Goal: Communication & Community: Answer question/provide support

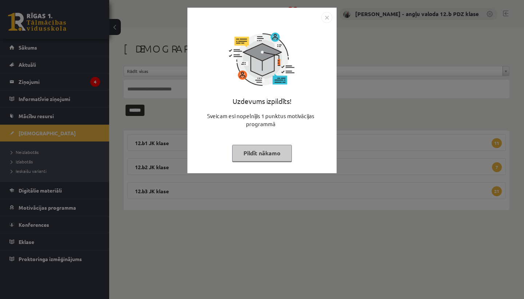
click at [327, 18] on img "Close" at bounding box center [326, 17] width 11 height 11
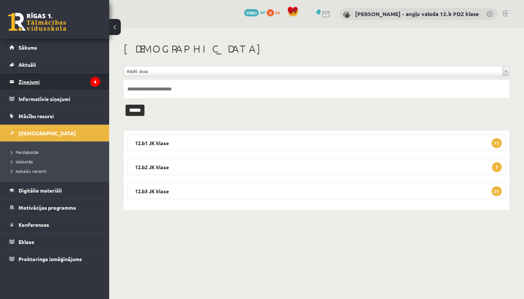
click at [40, 84] on legend "Ziņojumi 4" at bounding box center [60, 81] width 82 height 17
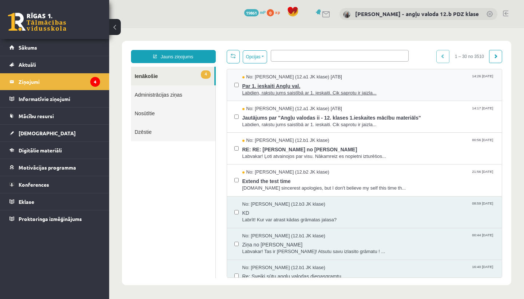
click at [272, 85] on span "Par 1. ieskaiti Angļu val." at bounding box center [368, 84] width 253 height 9
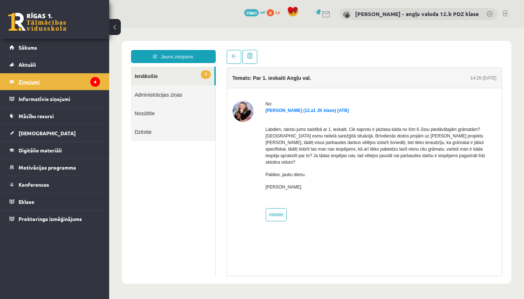
click at [19, 80] on legend "Ziņojumi 4" at bounding box center [60, 81] width 82 height 17
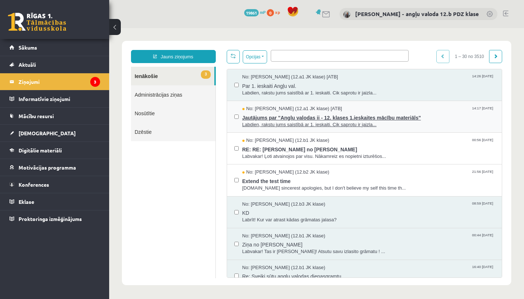
click at [280, 115] on span "Jautājums par "Angļu valodas ii - 12. klases 1.ieskaites mācību materiāls"" at bounding box center [368, 116] width 253 height 9
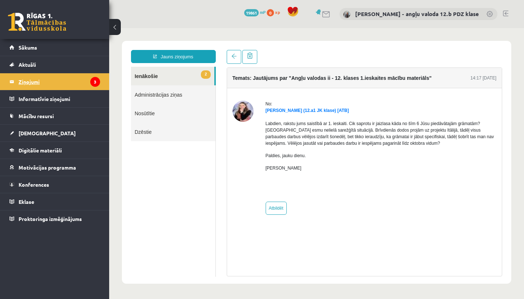
click at [48, 83] on legend "Ziņojumi 3" at bounding box center [60, 81] width 82 height 17
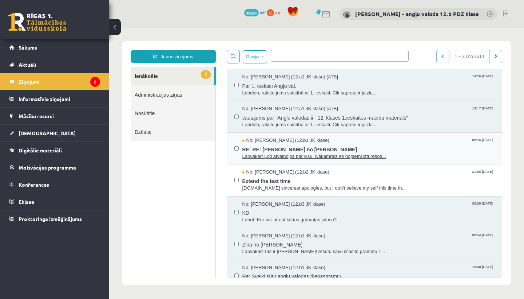
click at [264, 144] on span "RE: RE: [PERSON_NAME] no [PERSON_NAME]" at bounding box center [368, 148] width 253 height 9
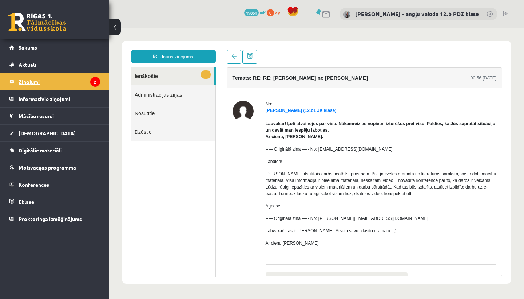
click at [29, 82] on legend "Ziņojumi 2" at bounding box center [60, 81] width 82 height 17
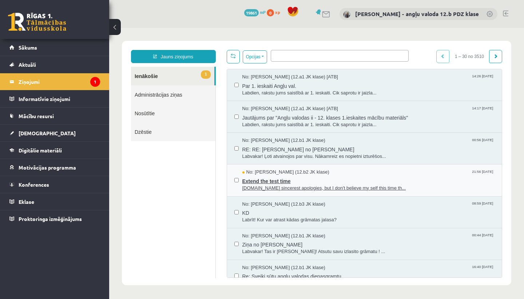
click at [268, 174] on span "No: [PERSON_NAME] (12.b2 JK klase)" at bounding box center [285, 172] width 87 height 7
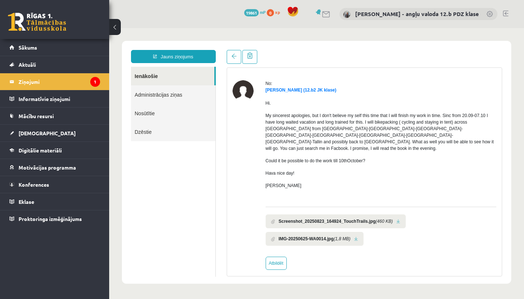
scroll to position [20, 0]
click at [277, 257] on link "Atbildēt" at bounding box center [276, 263] width 21 height 13
type input "**********"
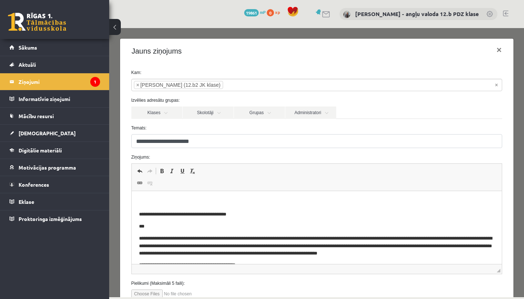
click at [166, 195] on html "**********" at bounding box center [316, 245] width 370 height 109
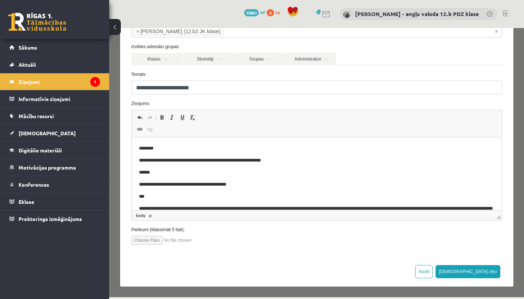
scroll to position [53, 0]
click at [488, 274] on button "[DEMOGRAPHIC_DATA] ziņu" at bounding box center [468, 271] width 65 height 13
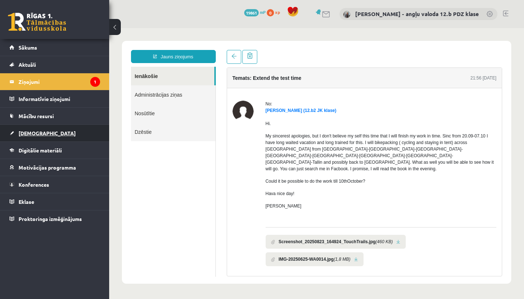
scroll to position [0, 0]
click at [37, 130] on span "[DEMOGRAPHIC_DATA]" at bounding box center [47, 133] width 57 height 7
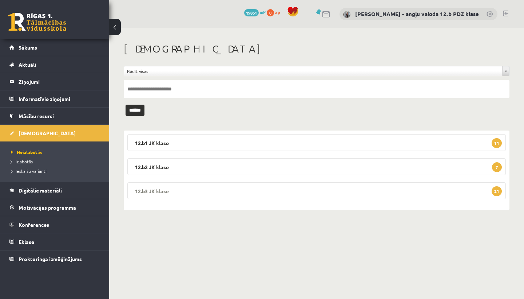
click at [211, 190] on legend "12.b3 JK klase 21" at bounding box center [316, 190] width 379 height 17
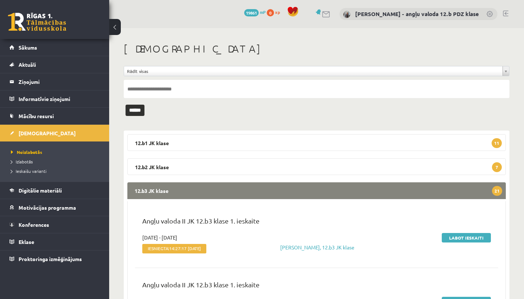
click at [211, 190] on legend "12.b3 JK klase 21" at bounding box center [316, 190] width 379 height 17
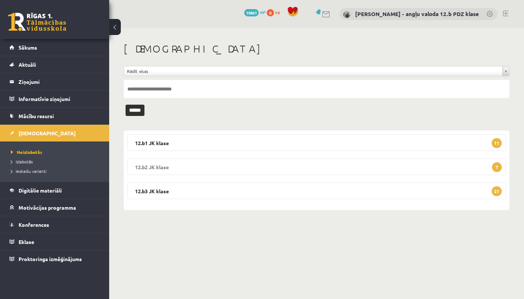
click at [190, 162] on legend "12.b2 JK klase 7" at bounding box center [316, 166] width 379 height 17
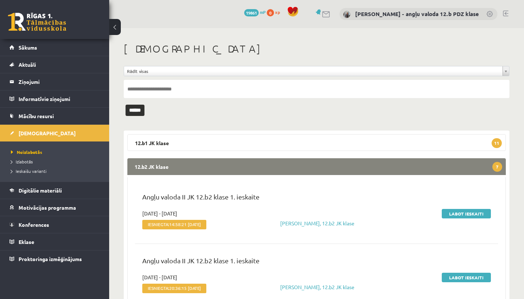
click at [190, 162] on legend "12.b2 JK klase 7" at bounding box center [316, 166] width 379 height 17
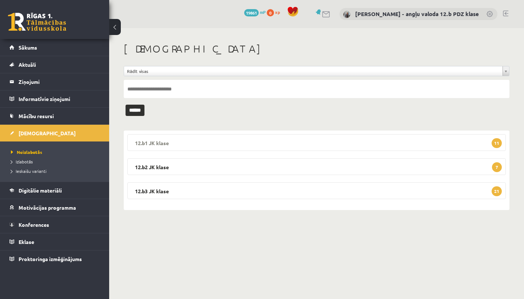
click at [179, 143] on legend "12.b1 JK klase 11" at bounding box center [316, 142] width 379 height 17
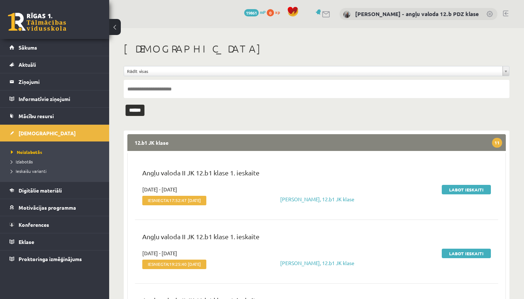
click at [179, 143] on legend "12.b1 JK klase 11" at bounding box center [316, 142] width 379 height 17
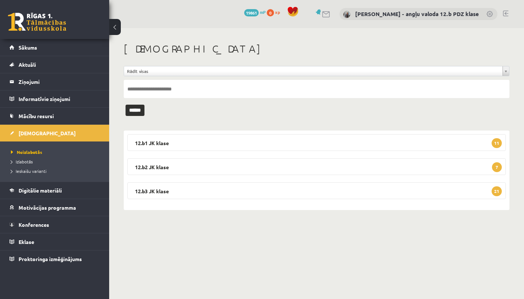
click at [505, 12] on link at bounding box center [505, 14] width 5 height 6
